Goal: Transaction & Acquisition: Download file/media

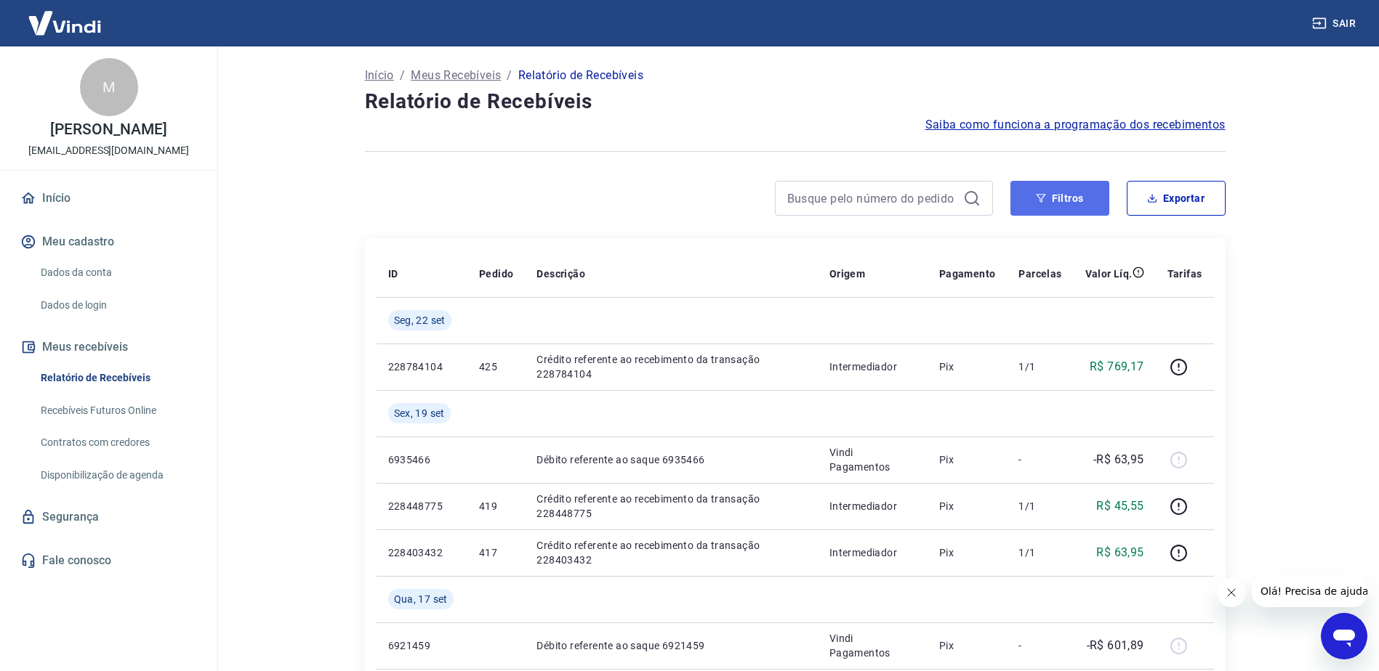
click at [1054, 197] on button "Filtros" at bounding box center [1059, 198] width 99 height 35
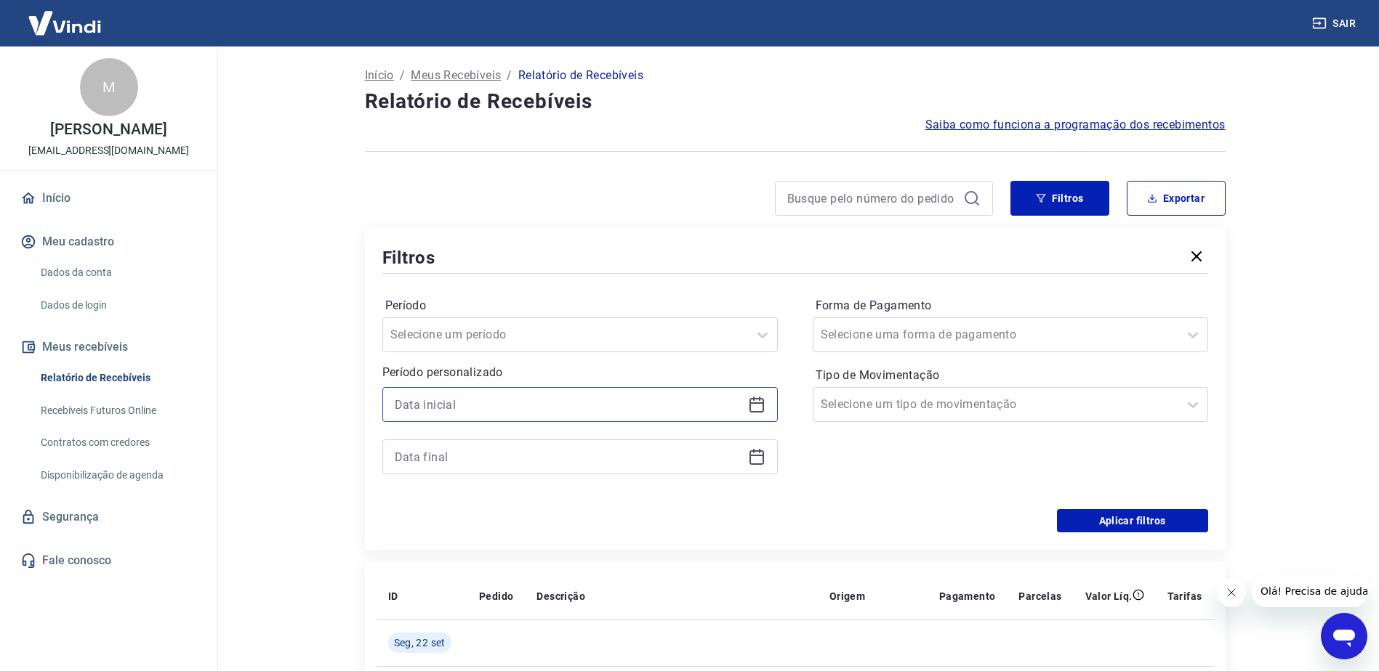
click at [500, 408] on input at bounding box center [568, 405] width 347 height 22
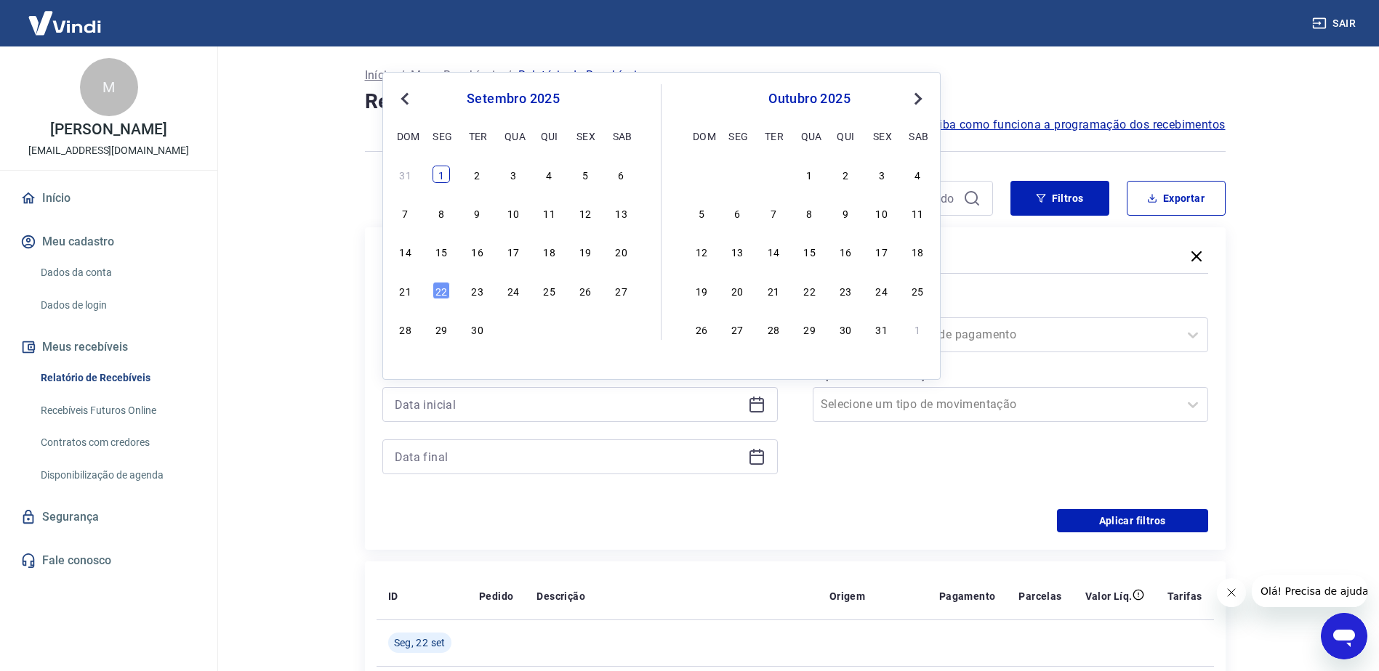
click at [439, 166] on div "1" at bounding box center [440, 174] width 17 height 17
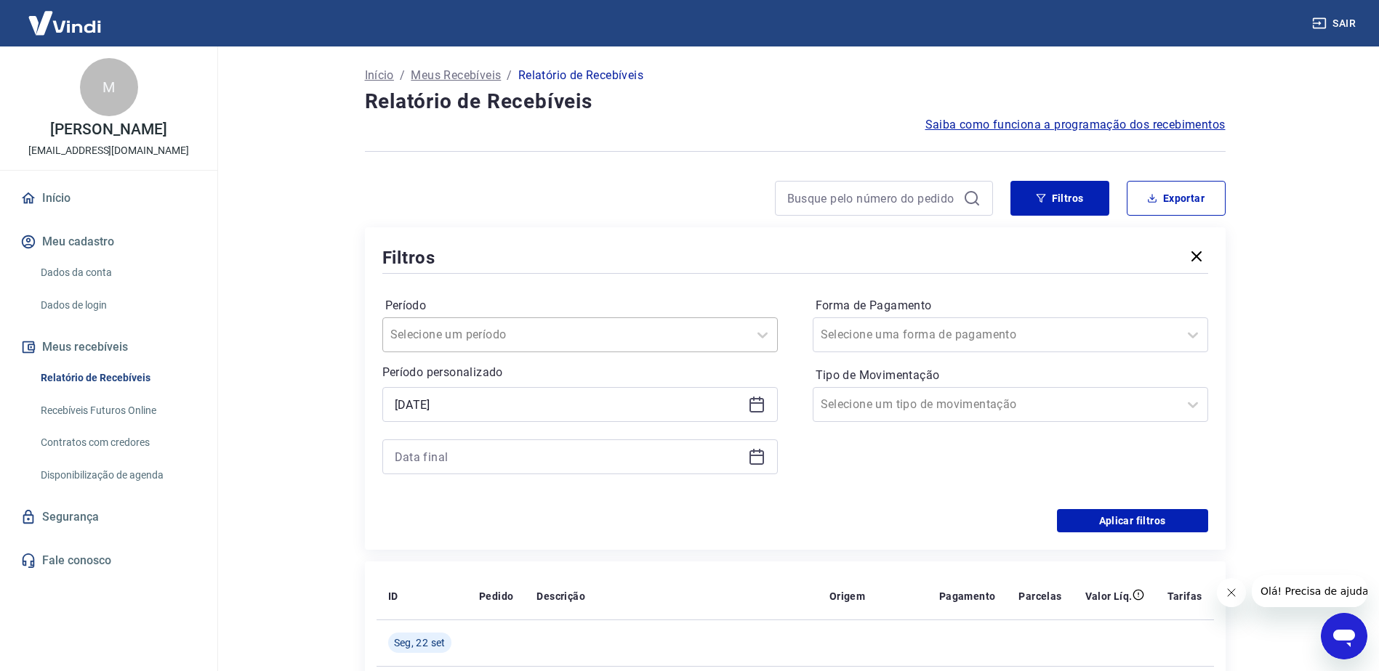
type input "[DATE]"
click at [457, 475] on div "Período Selecione um período Período personalizado Selected date: [DATE] [DATE]" at bounding box center [579, 393] width 395 height 198
click at [455, 464] on input at bounding box center [568, 457] width 347 height 22
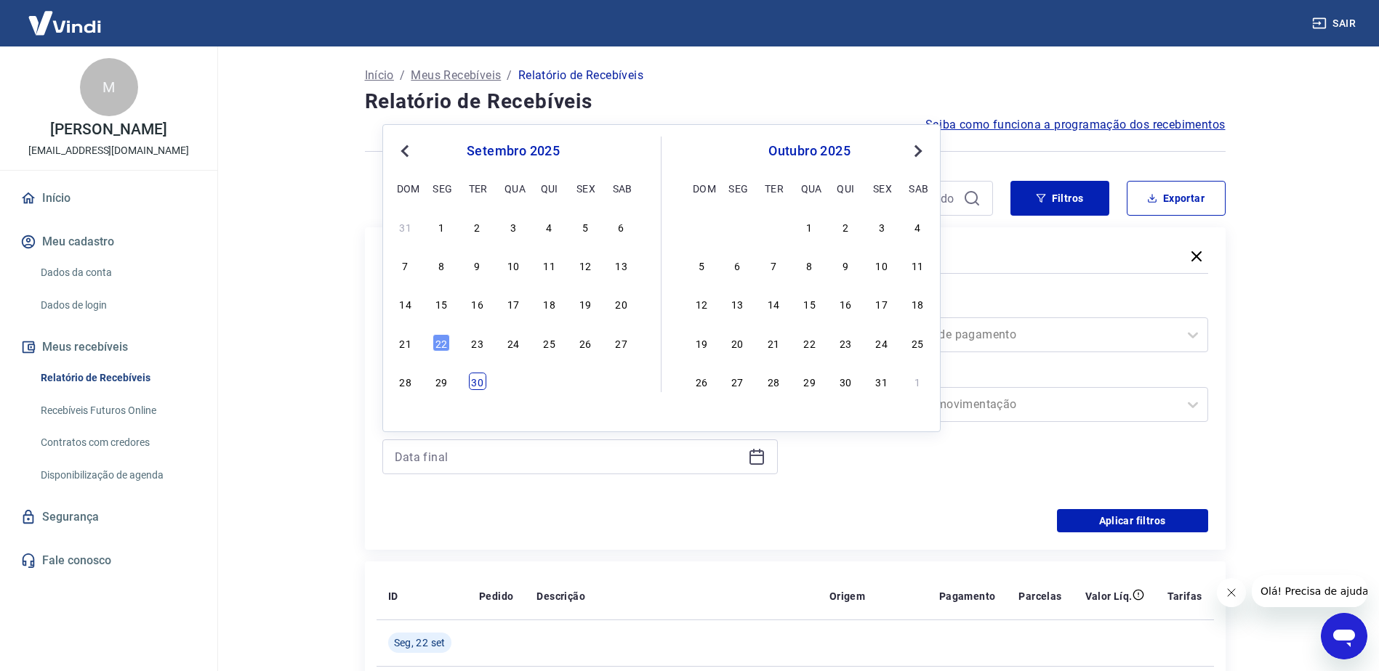
click at [480, 380] on div "30" at bounding box center [477, 381] width 17 height 17
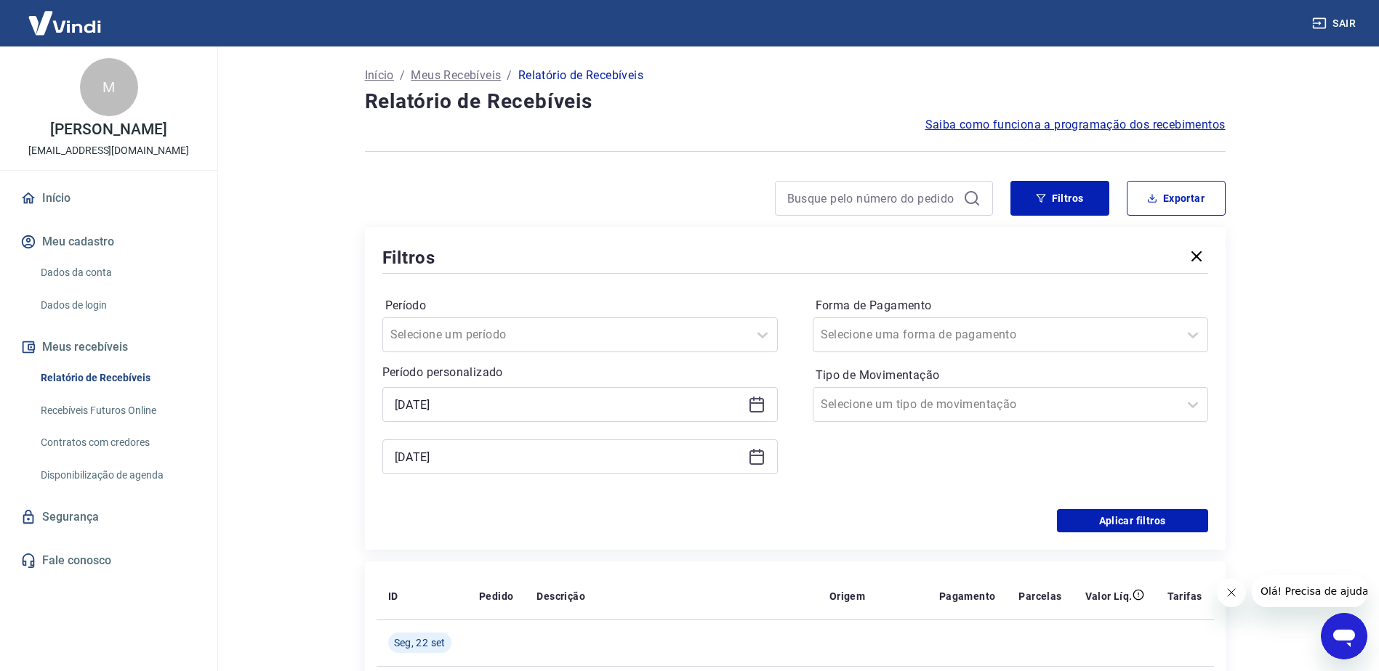
type input "[DATE]"
click at [1174, 532] on button "Aplicar filtros" at bounding box center [1132, 520] width 151 height 23
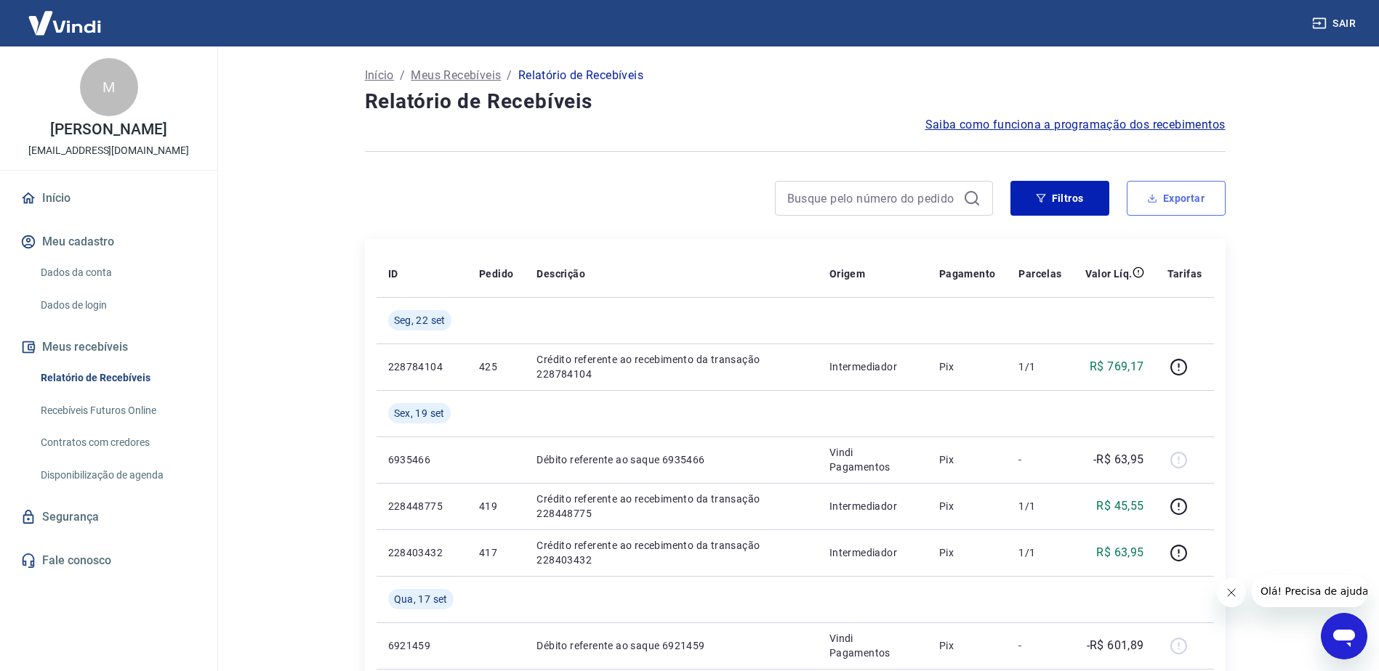
click at [1166, 198] on button "Exportar" at bounding box center [1175, 198] width 99 height 35
type input "[DATE]"
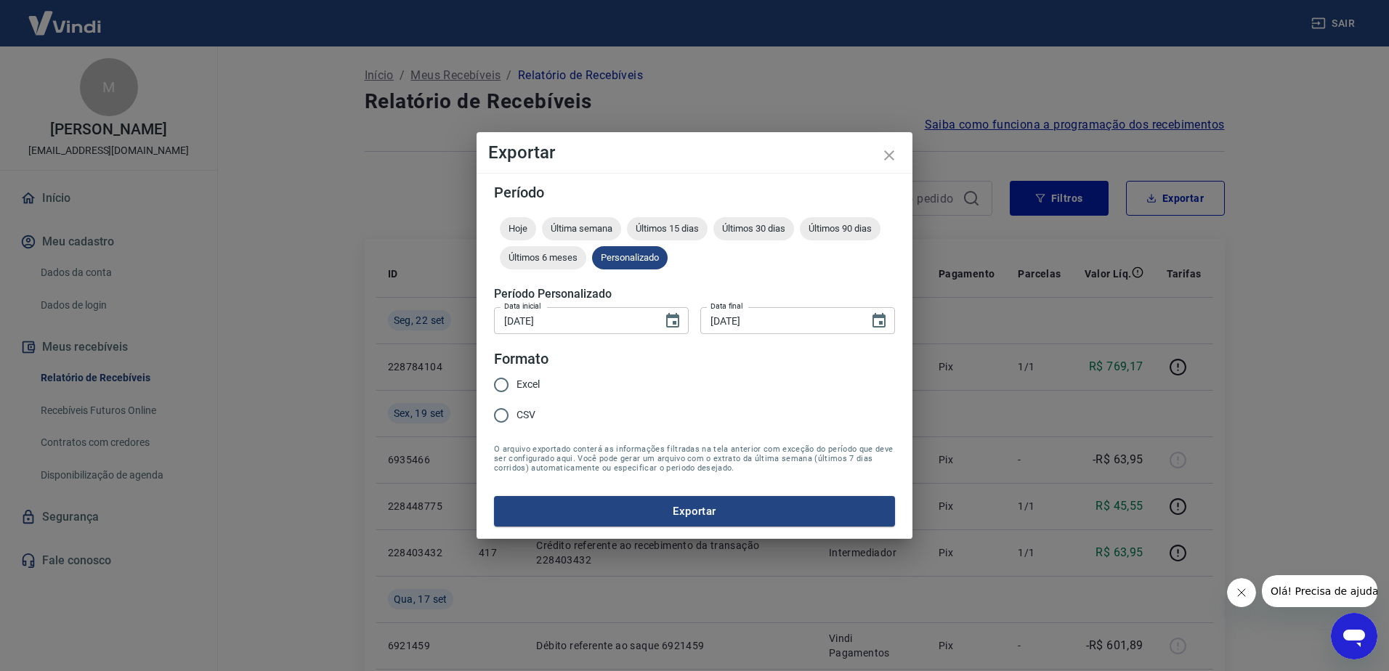
click at [526, 385] on span "Excel" at bounding box center [528, 384] width 23 height 15
click at [517, 385] on input "Excel" at bounding box center [501, 385] width 31 height 31
radio input "true"
click at [582, 503] on button "Exportar" at bounding box center [694, 511] width 401 height 31
